Goal: Task Accomplishment & Management: Manage account settings

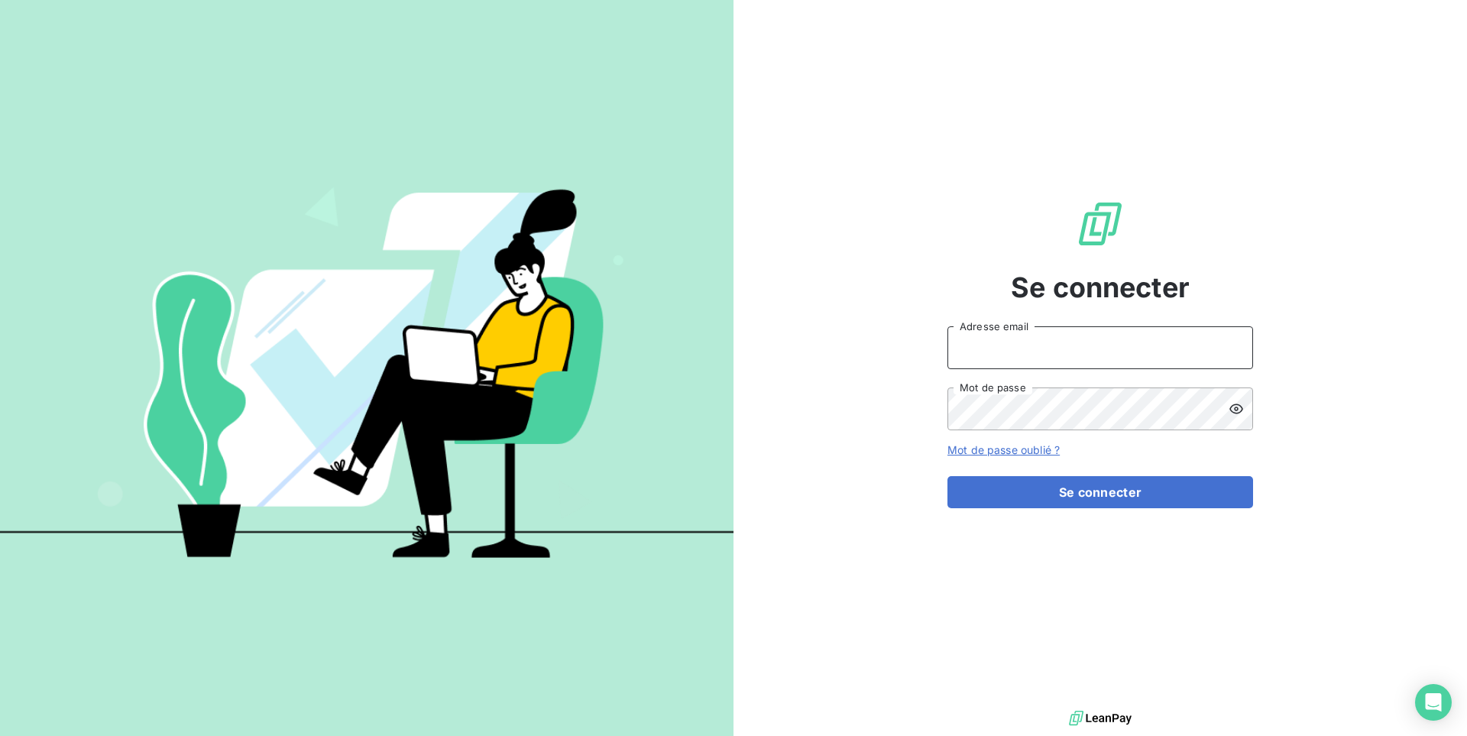
click at [1063, 353] on input "Adresse email" at bounding box center [1100, 347] width 306 height 43
type input "admin@aaalocatour"
click at [947, 476] on button "Se connecter" at bounding box center [1100, 492] width 306 height 32
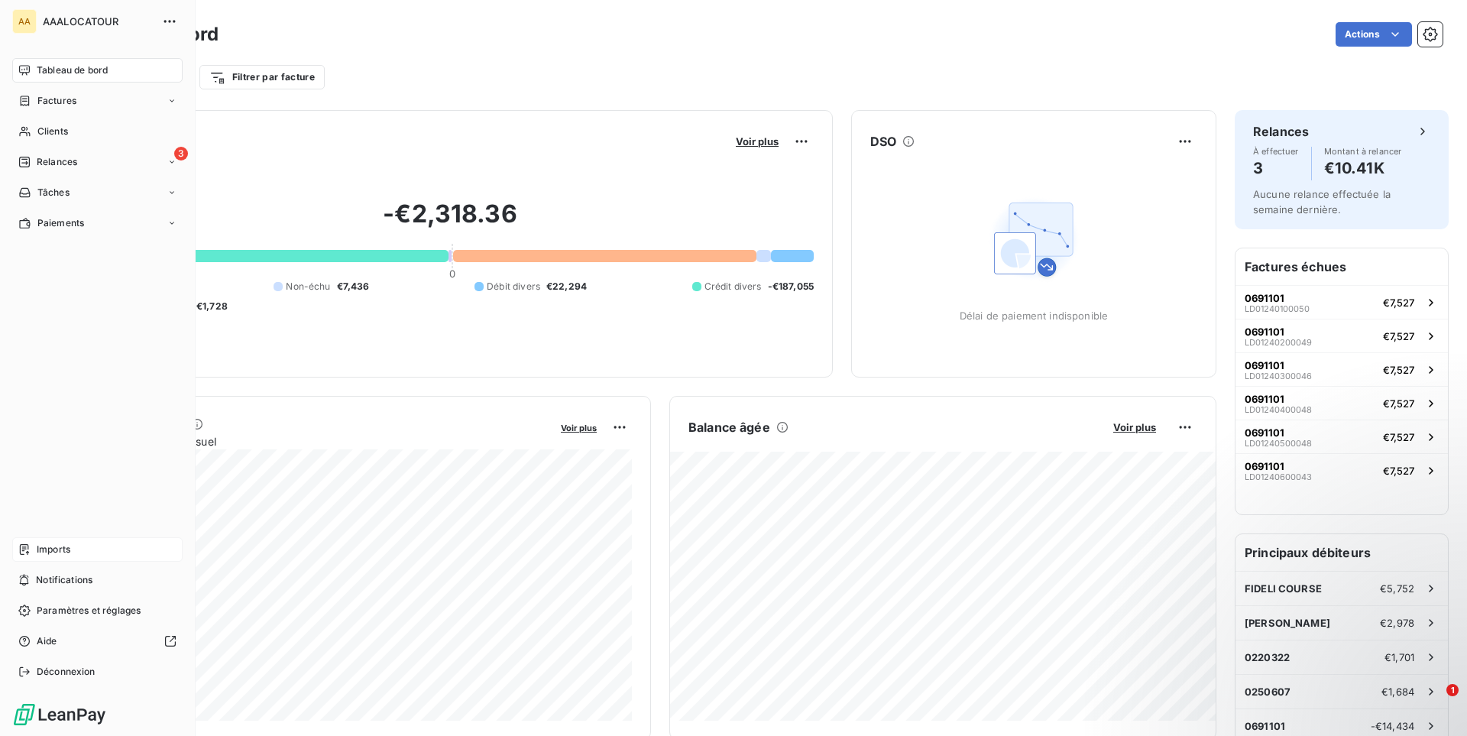
click at [63, 554] on span "Imports" at bounding box center [54, 549] width 34 height 14
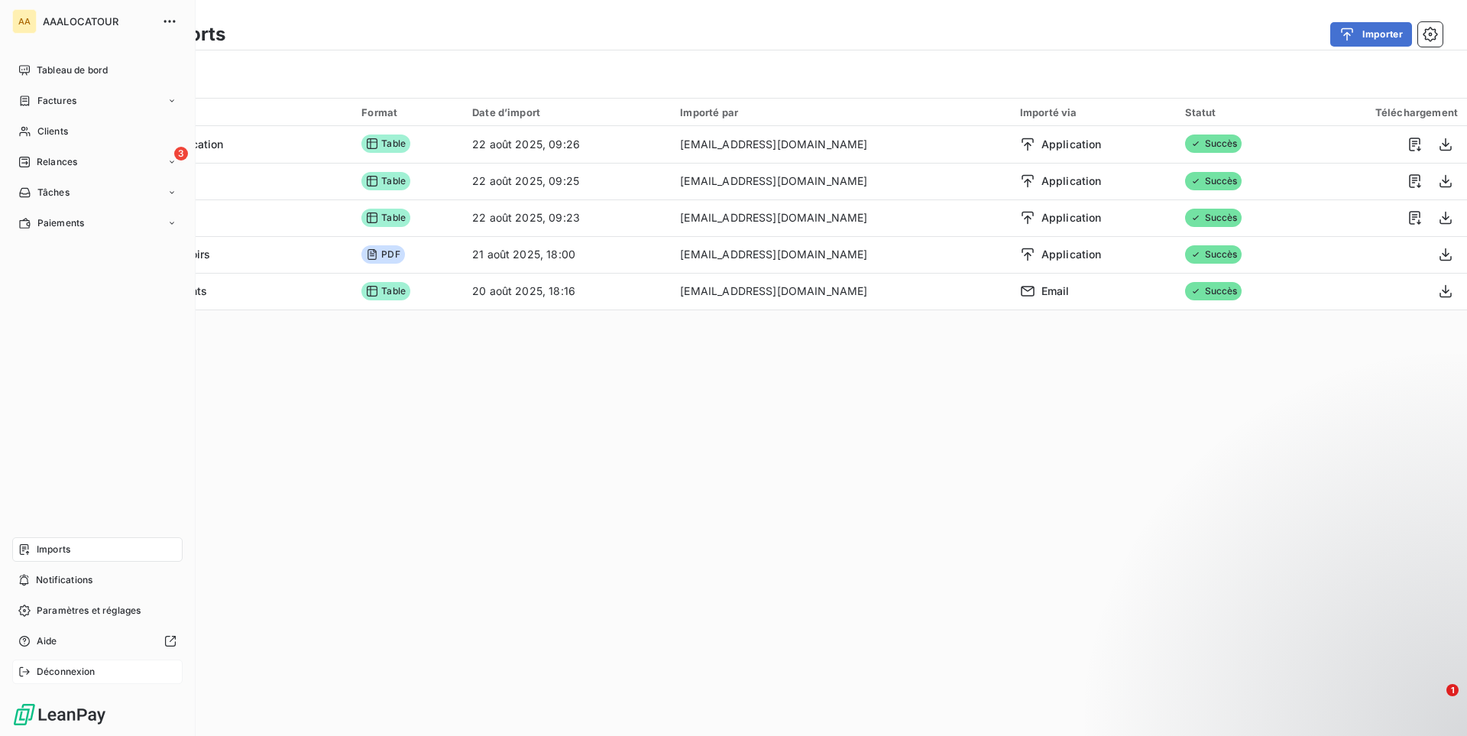
click at [84, 673] on span "Déconnexion" at bounding box center [66, 672] width 59 height 14
